Goal: Task Accomplishment & Management: Manage account settings

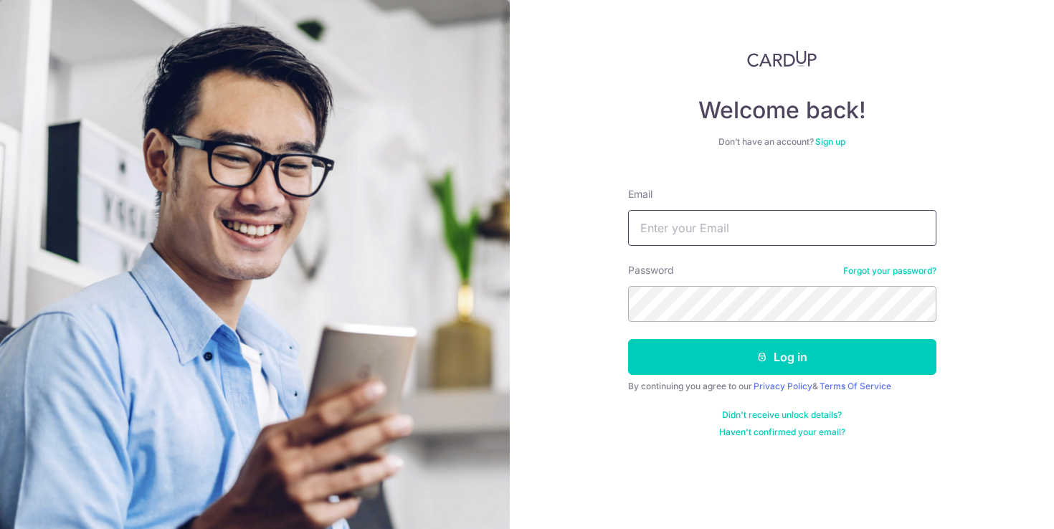
type input "[EMAIL_ADDRESS][DOMAIN_NAME]"
click at [782, 357] on button "Log in" at bounding box center [782, 357] width 308 height 36
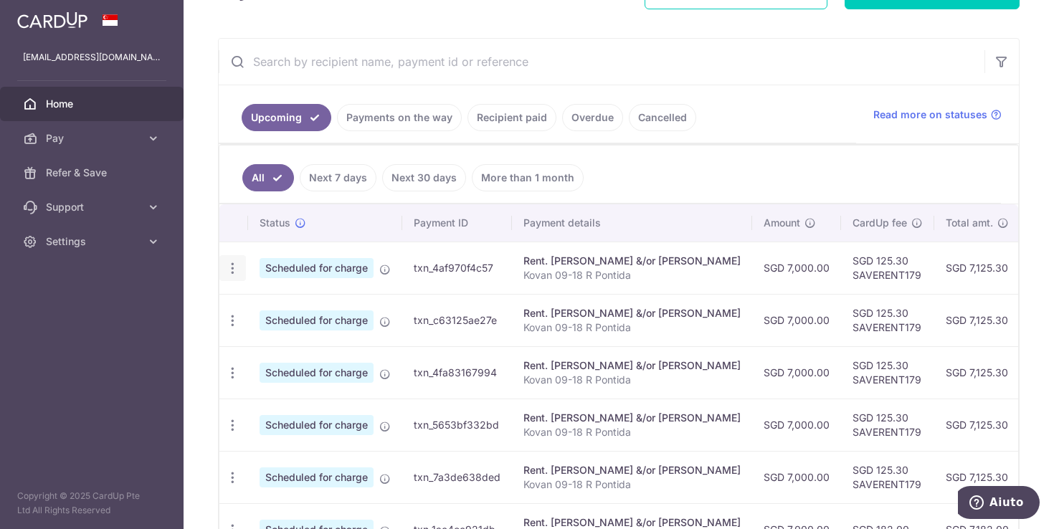
click at [229, 266] on icon "button" at bounding box center [232, 268] width 15 height 15
click at [262, 304] on span "Update payment" at bounding box center [309, 307] width 98 height 17
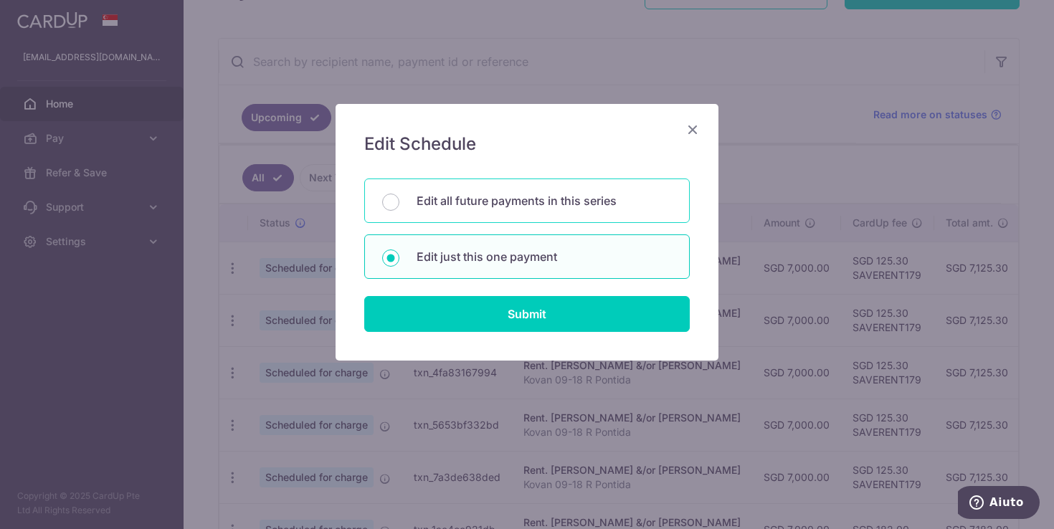
click at [504, 198] on p "Edit all future payments in this series" at bounding box center [544, 200] width 255 height 17
click at [399, 198] on input "Edit all future payments in this series" at bounding box center [390, 202] width 17 height 17
radio input "true"
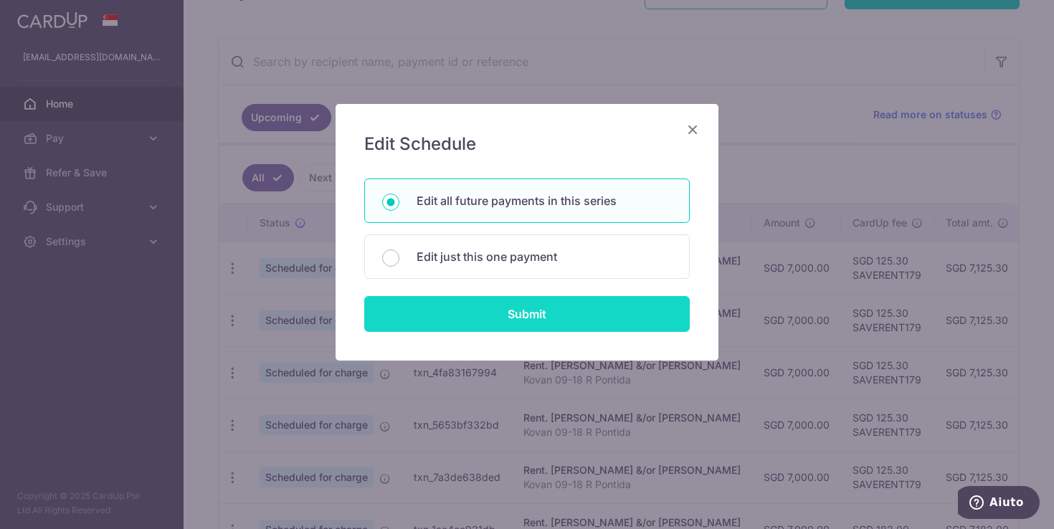
click at [517, 313] on input "Submit" at bounding box center [527, 314] width 326 height 36
radio input "true"
type input "7,000.00"
type input "Kovan 09-18 R Pontida"
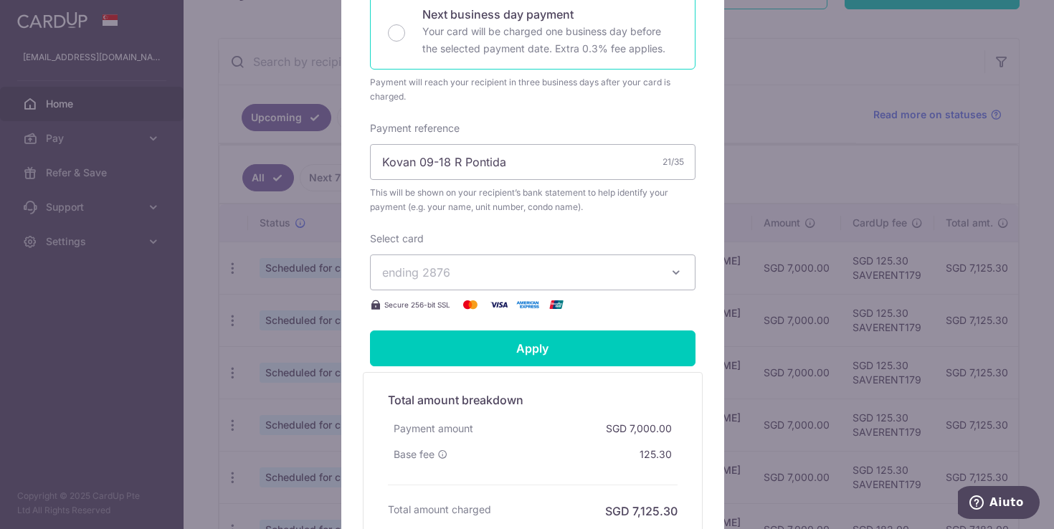
scroll to position [421, 0]
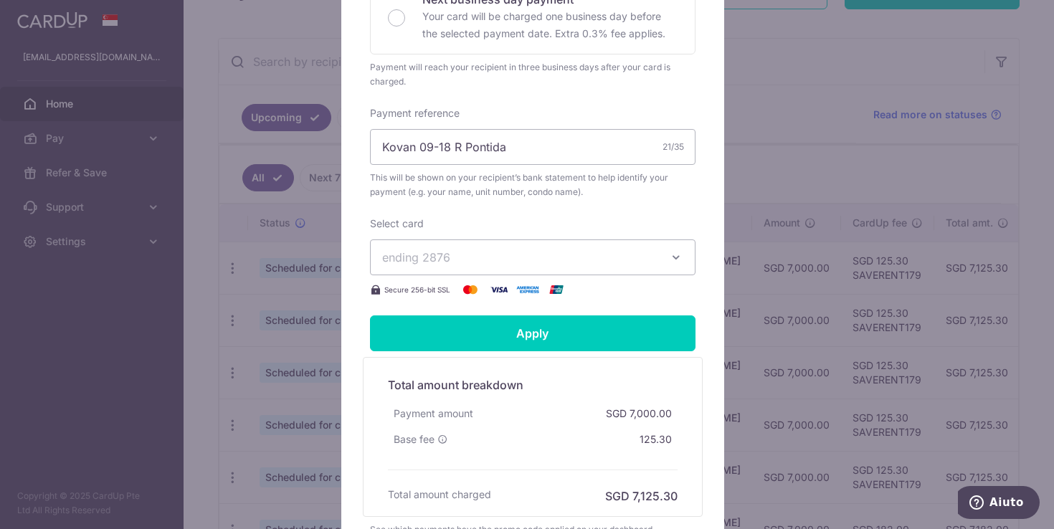
click at [472, 255] on span "ending 2876" at bounding box center [519, 257] width 275 height 17
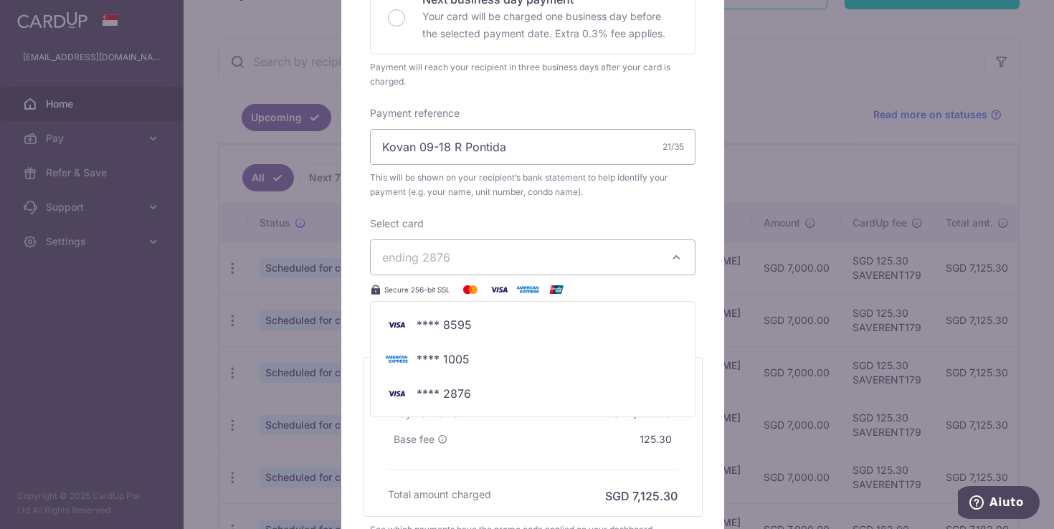
click at [507, 212] on div "Enter payment amount 7,000.00 7000.00 SGD To change the payment amount, please …" at bounding box center [533, 50] width 326 height 498
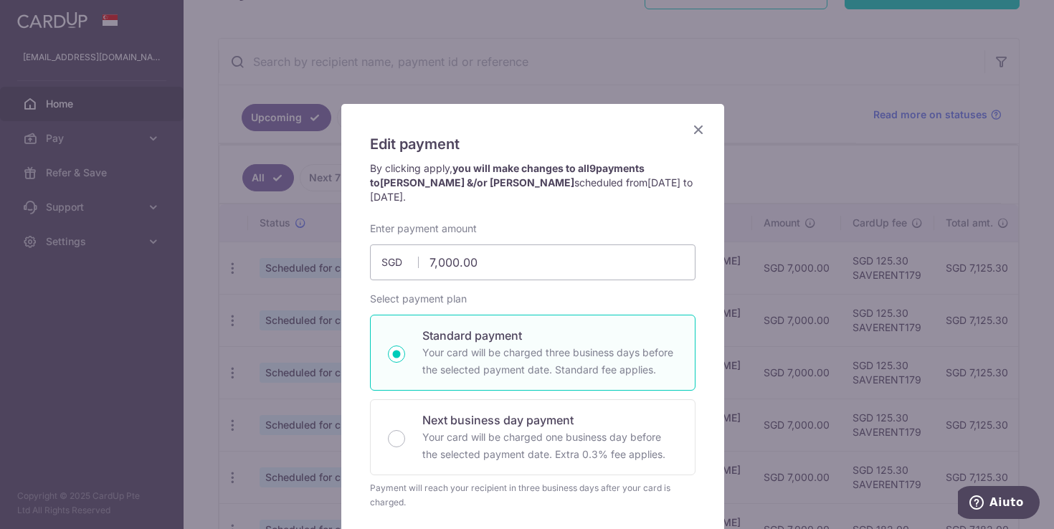
scroll to position [0, 0]
click at [694, 125] on icon "Close" at bounding box center [698, 129] width 17 height 18
